Goal: Go to known website: Go to known website

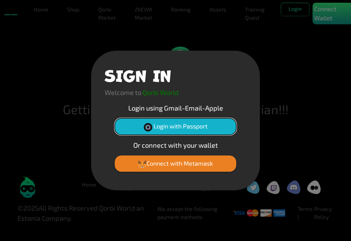
click at [193, 126] on button "Login with Passport" at bounding box center [176, 126] width 122 height 16
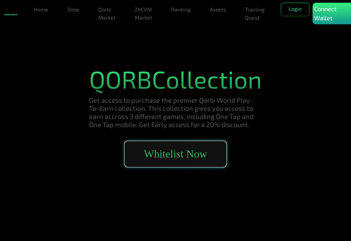
click at [184, 166] on button "Whitelist Now" at bounding box center [175, 153] width 101 height 25
